Goal: Task Accomplishment & Management: Use online tool/utility

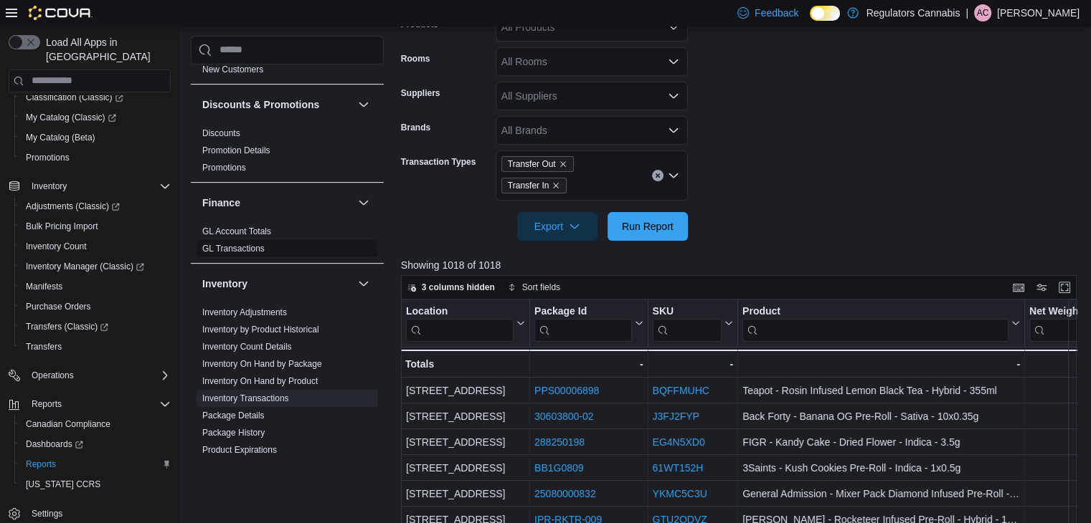
scroll to position [430, 0]
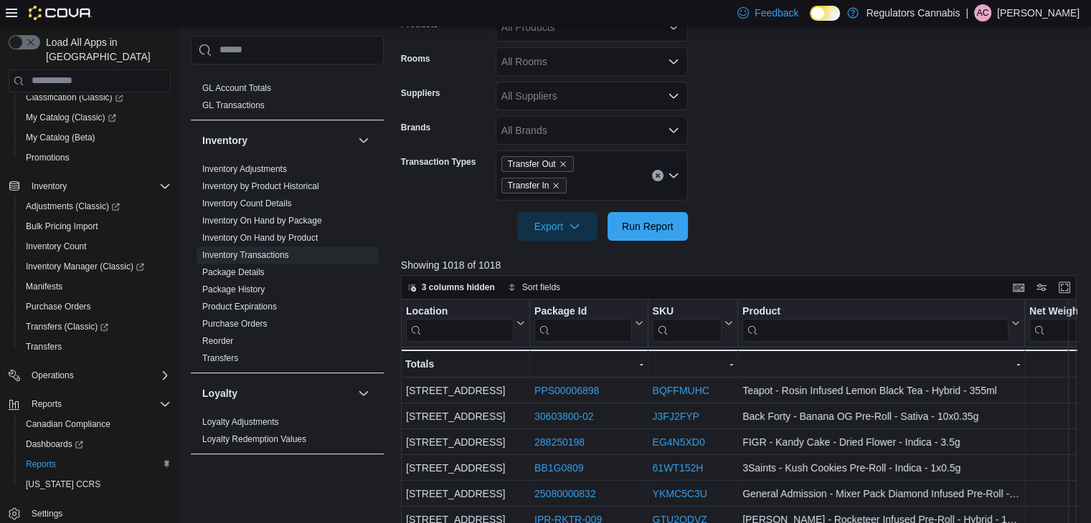
drag, startPoint x: 255, startPoint y: 223, endPoint x: 516, endPoint y: 255, distance: 262.9
click at [255, 233] on link "Inventory On Hand by Product" at bounding box center [259, 238] width 115 height 10
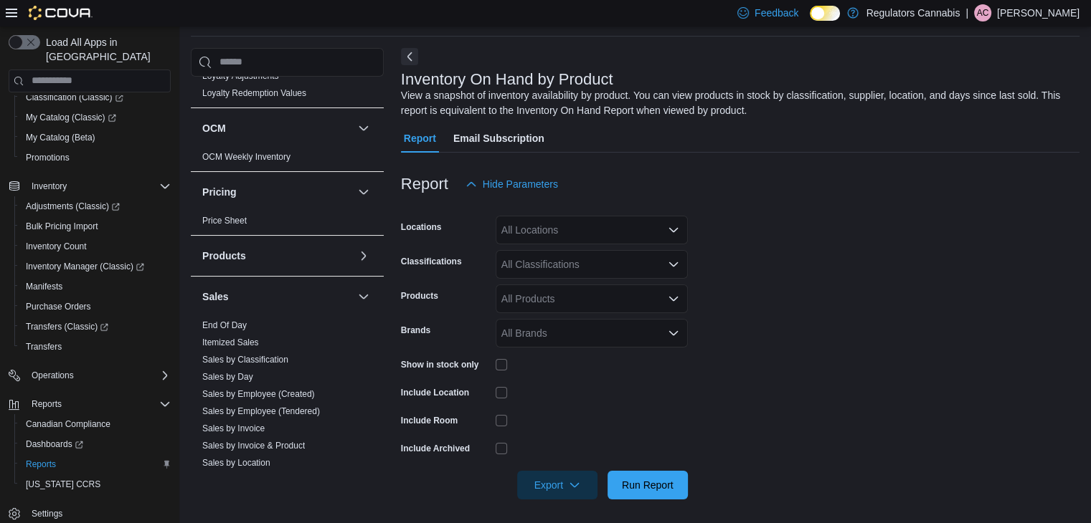
scroll to position [966, 0]
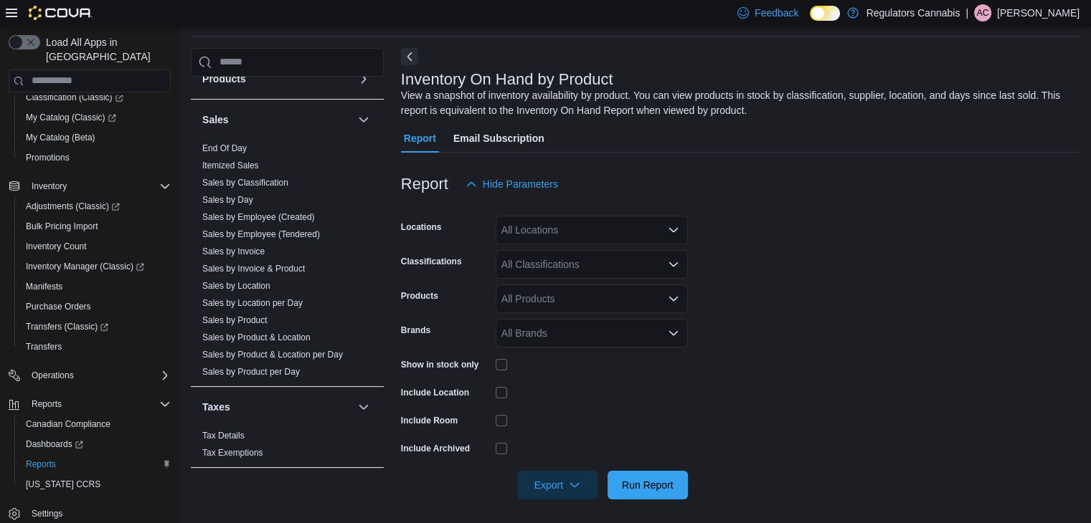
drag, startPoint x: 264, startPoint y: 255, endPoint x: 829, endPoint y: 244, distance: 565.1
click at [264, 264] on link "Sales by Invoice & Product" at bounding box center [253, 269] width 103 height 10
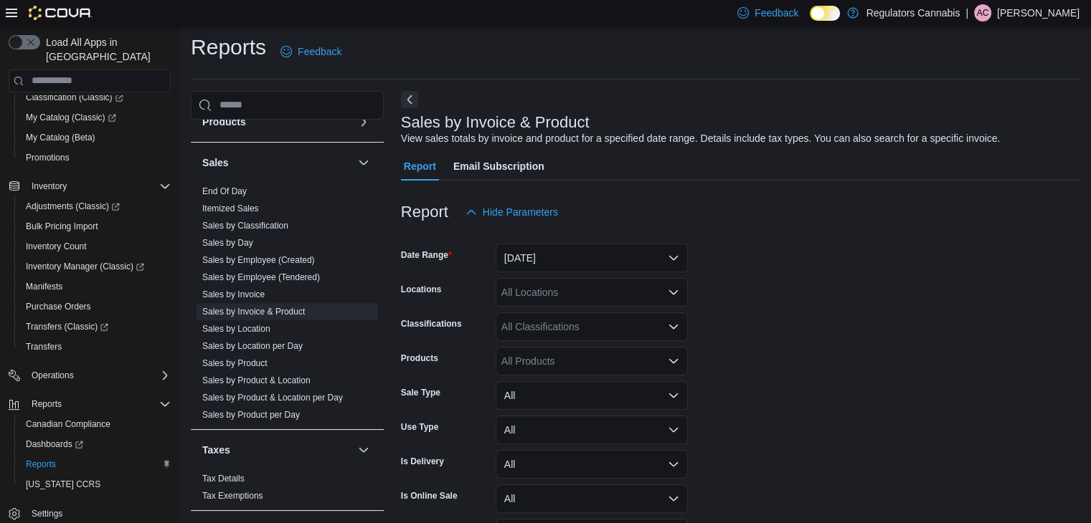
scroll to position [33, 0]
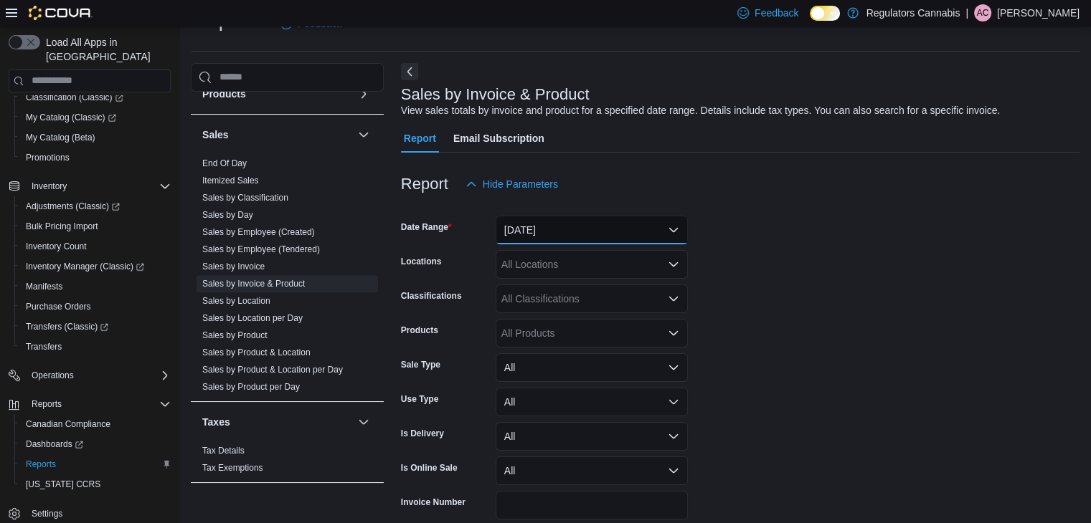
click at [631, 221] on button "[DATE]" at bounding box center [591, 230] width 192 height 29
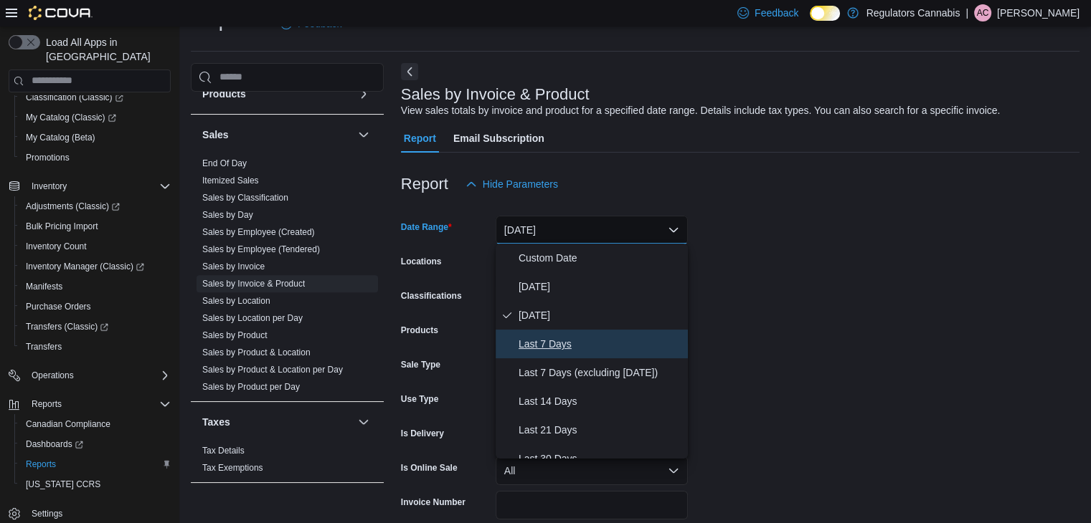
click at [548, 340] on span "Last 7 Days" at bounding box center [599, 344] width 163 height 17
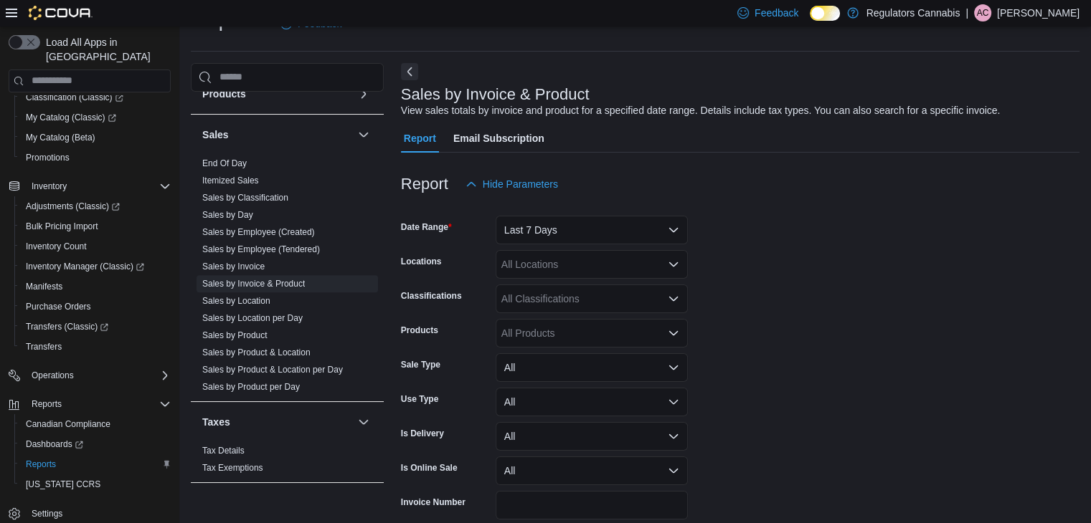
click at [746, 315] on form "Date Range Last 7 Days Locations All Locations Classifications All Classificati…" at bounding box center [740, 379] width 678 height 361
click at [616, 267] on div "All Locations" at bounding box center [591, 264] width 192 height 29
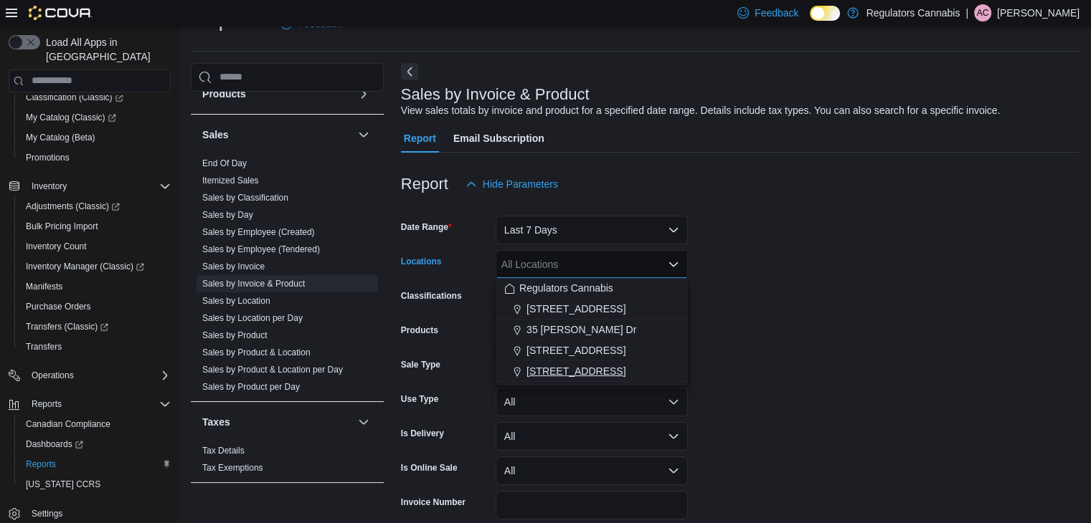
click at [585, 374] on span "[STREET_ADDRESS]" at bounding box center [575, 371] width 99 height 14
click at [836, 322] on form "Date Range Last 7 Days Locations [STREET_ADDRESS] Selected. [STREET_ADDRESS] Pr…" at bounding box center [740, 379] width 678 height 361
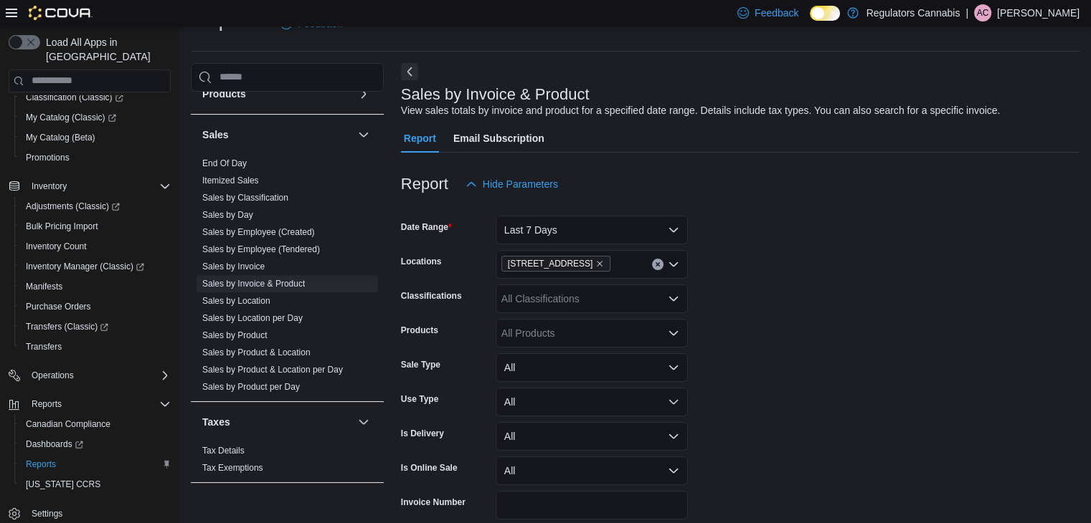
scroll to position [98, 0]
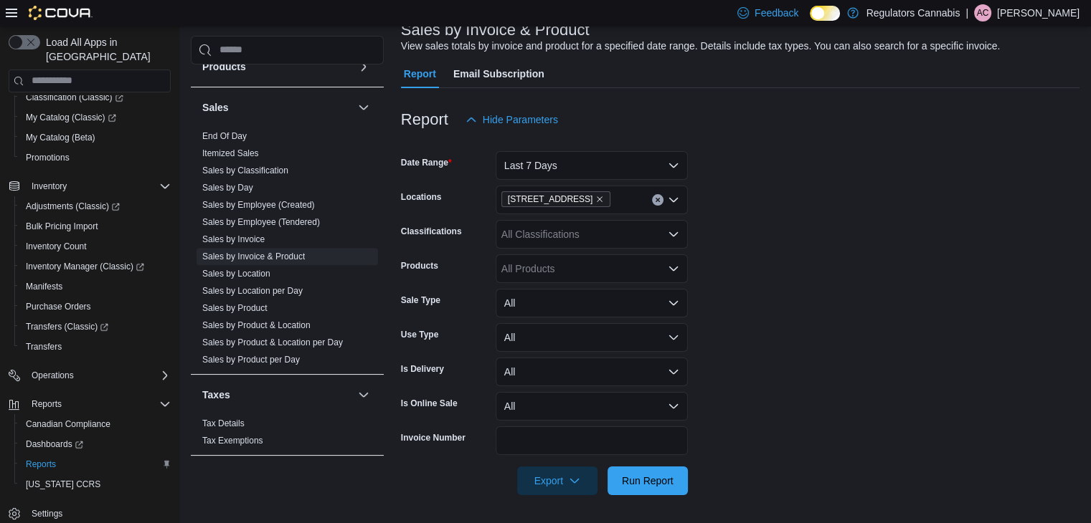
click at [589, 270] on div "All Products" at bounding box center [591, 269] width 192 height 29
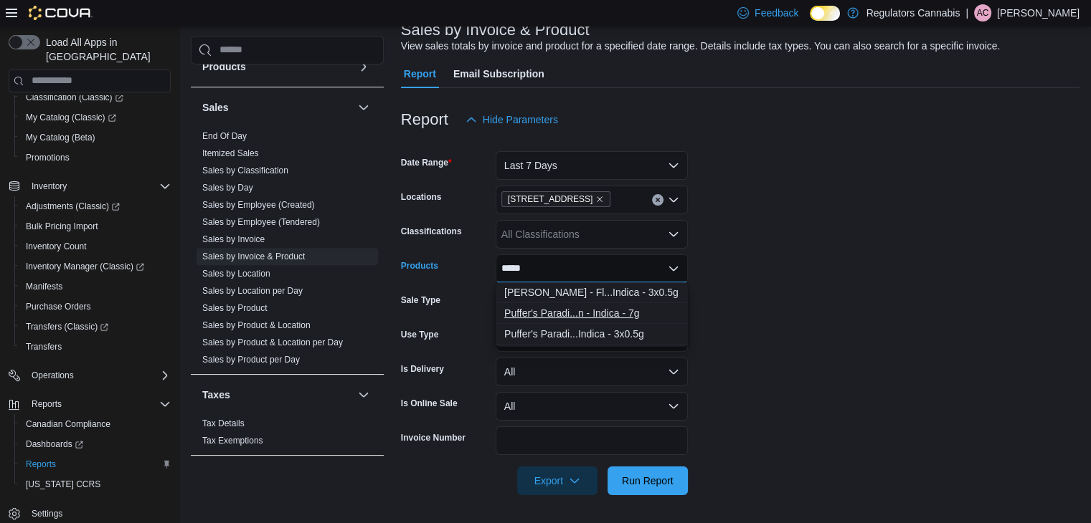
type input "*****"
click at [585, 318] on div "Puffer's Paradi...n - Indica - 7g" at bounding box center [591, 313] width 175 height 14
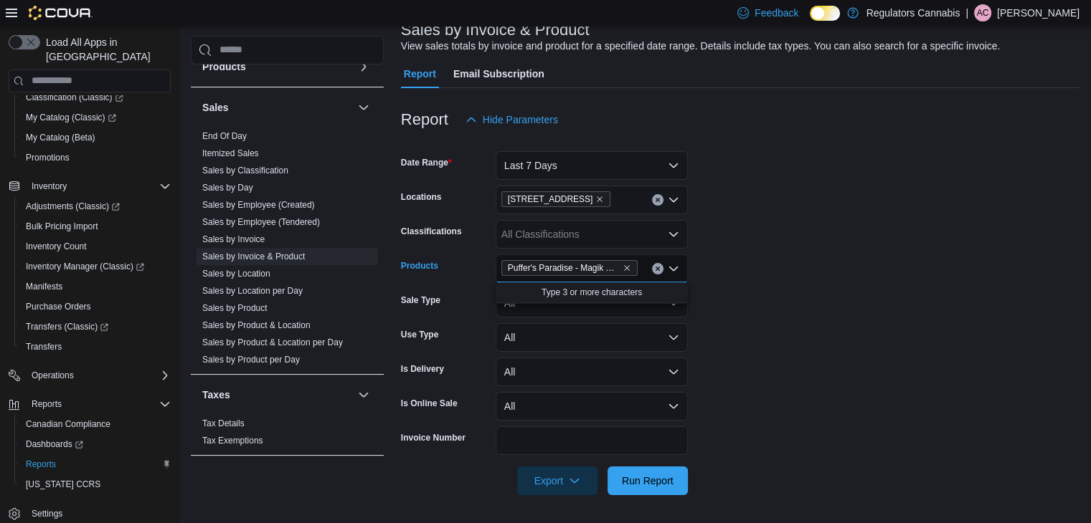
click at [840, 342] on form "Date Range Last 7 Days Locations [STREET_ADDRESS] Classifications All Classific…" at bounding box center [740, 314] width 678 height 361
click at [671, 476] on span "Run Report" at bounding box center [648, 480] width 52 height 14
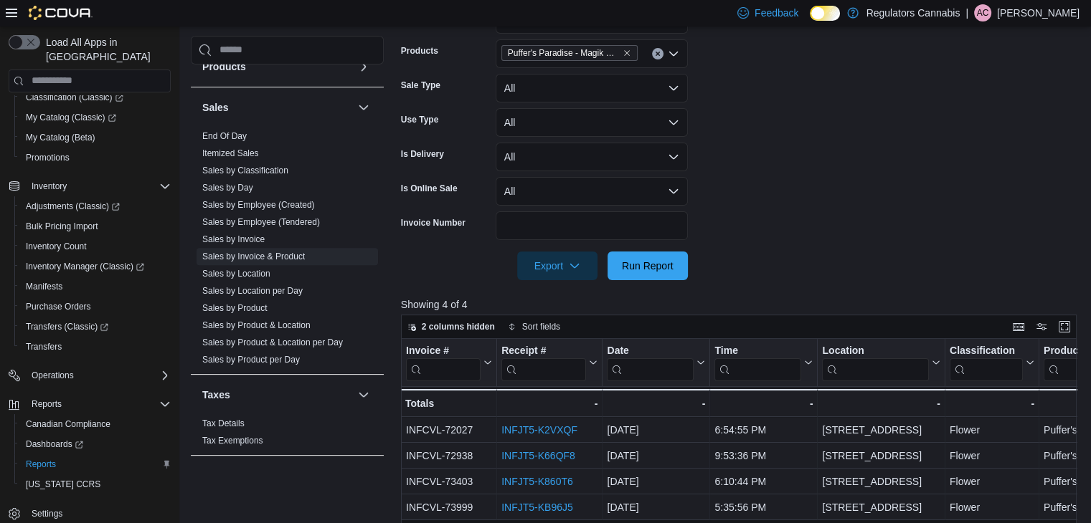
scroll to position [384, 0]
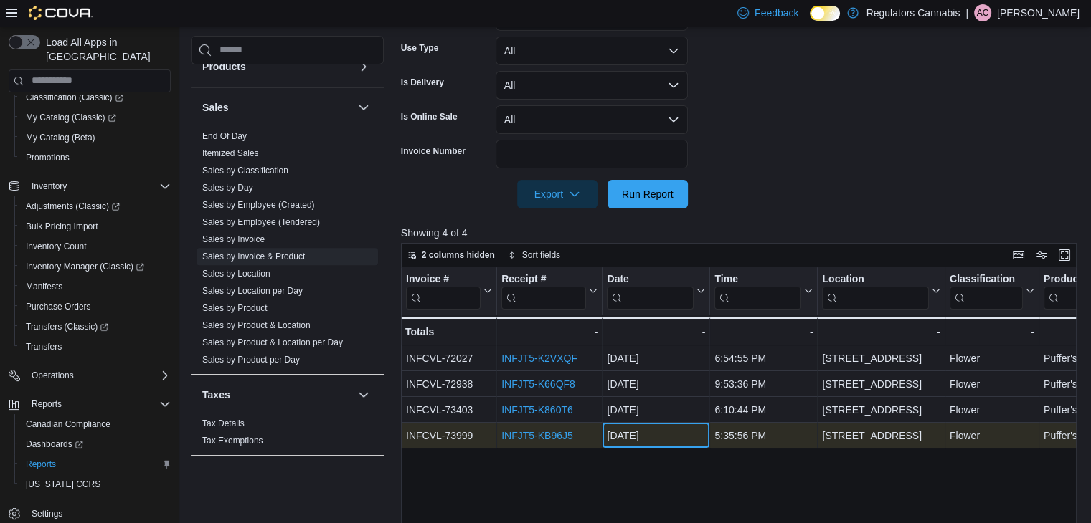
click at [688, 432] on div "[DATE]" at bounding box center [656, 435] width 98 height 17
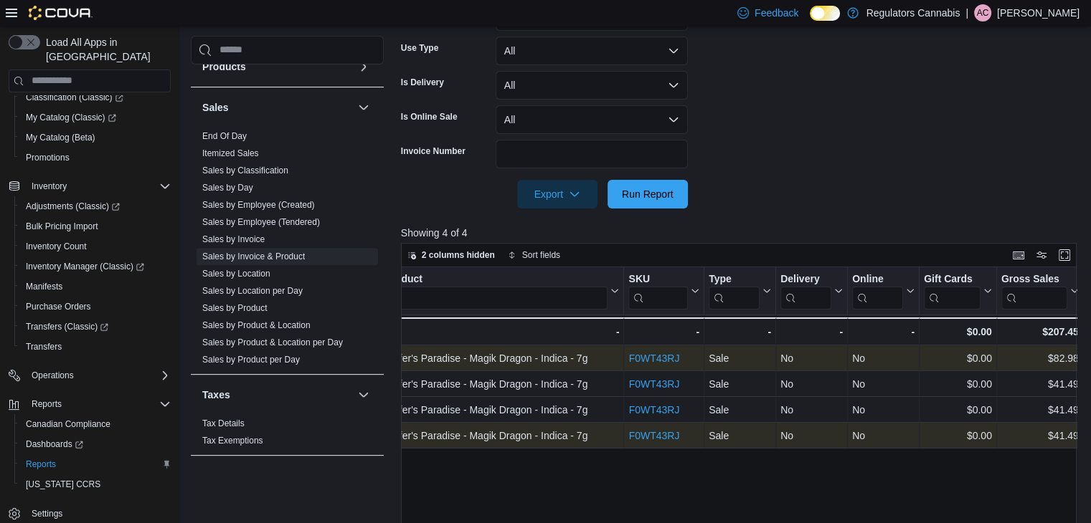
click at [655, 361] on link "F0WT43RJ" at bounding box center [653, 358] width 51 height 11
click at [556, 355] on div "Invoice # Click to view column header actions Receipt # Click to view column he…" at bounding box center [742, 464] width 683 height 394
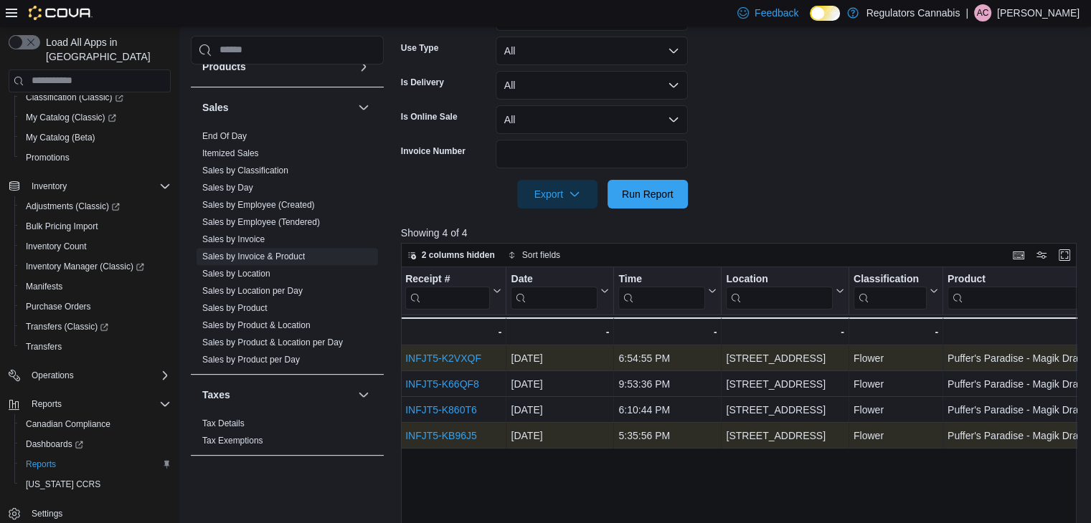
scroll to position [0, 0]
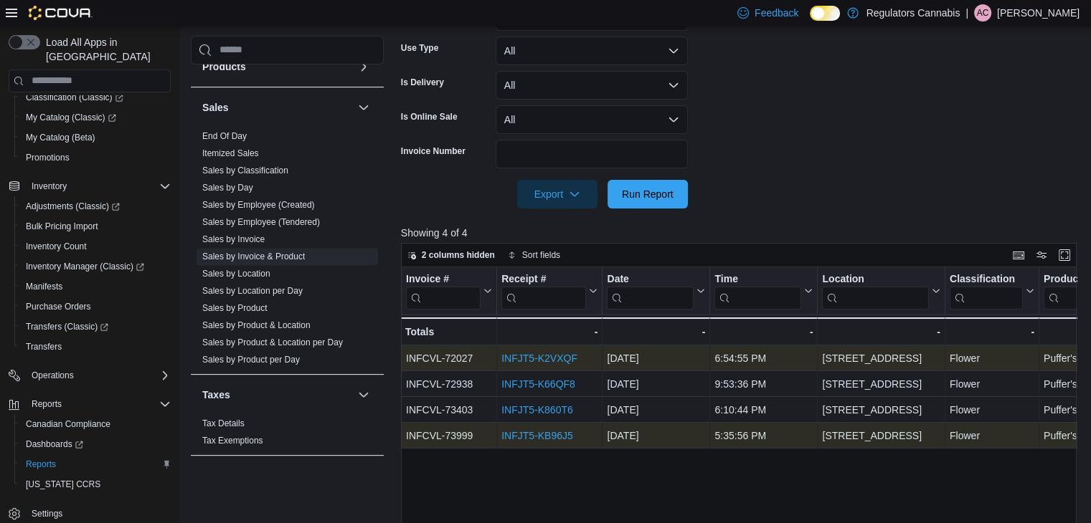
click at [537, 351] on div "INFJT5-K2VXQF" at bounding box center [549, 358] width 96 height 17
click at [536, 356] on link "INFJT5-K2VXQF" at bounding box center [539, 358] width 76 height 11
